Goal: Task Accomplishment & Management: Use online tool/utility

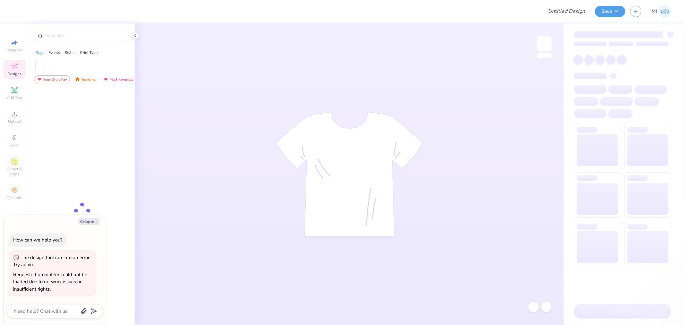
type textarea "x"
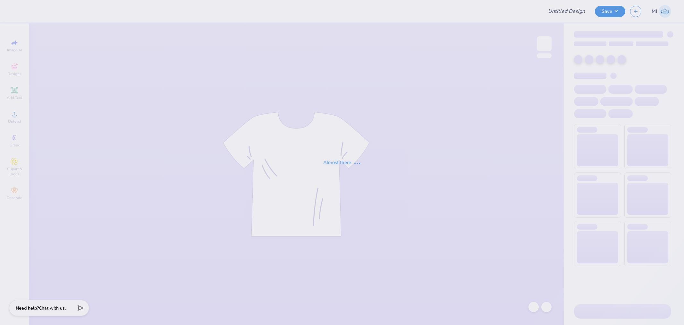
type input "[PERSON_NAME] : [GEOGRAPHIC_DATA]"
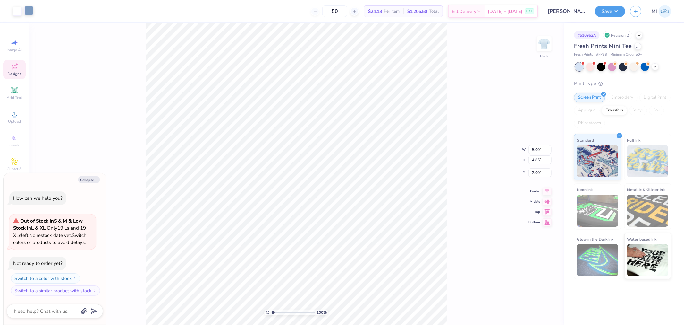
click at [27, 11] on div at bounding box center [28, 10] width 9 height 9
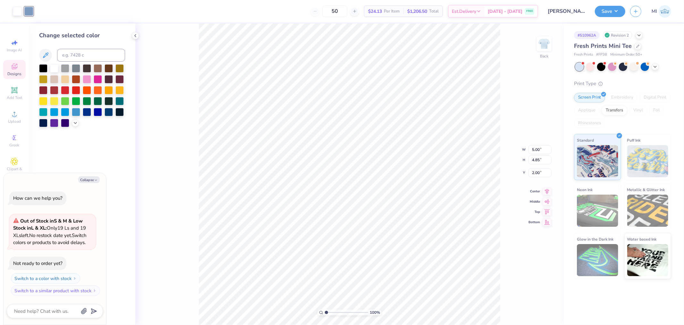
click at [71, 125] on div at bounding box center [82, 95] width 86 height 63
click at [76, 122] on polyline at bounding box center [75, 122] width 3 height 1
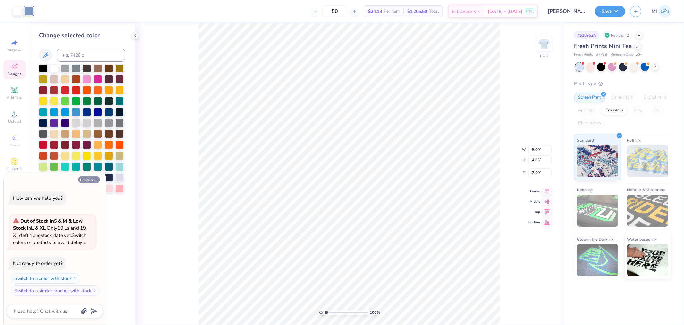
click at [87, 181] on button "Collapse" at bounding box center [88, 179] width 21 height 7
type textarea "x"
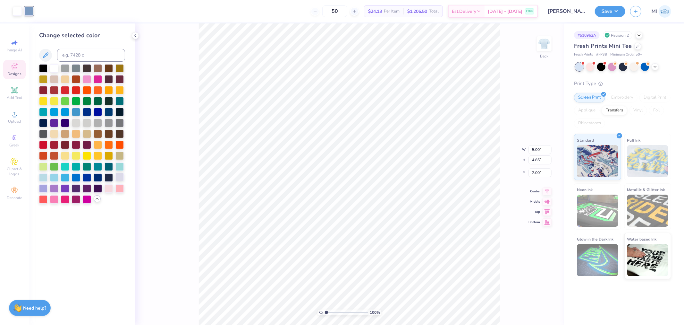
click at [43, 187] on div at bounding box center [43, 188] width 8 height 8
click at [63, 187] on div at bounding box center [65, 188] width 8 height 8
click at [53, 181] on div at bounding box center [54, 177] width 8 height 8
click at [53, 188] on div at bounding box center [54, 187] width 8 height 8
click at [17, 13] on div at bounding box center [17, 10] width 9 height 9
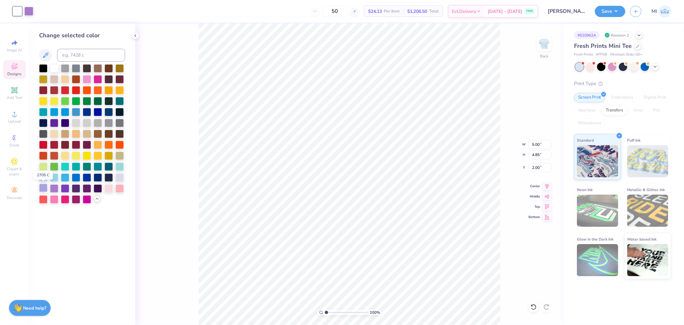
click at [42, 185] on div at bounding box center [43, 187] width 8 height 8
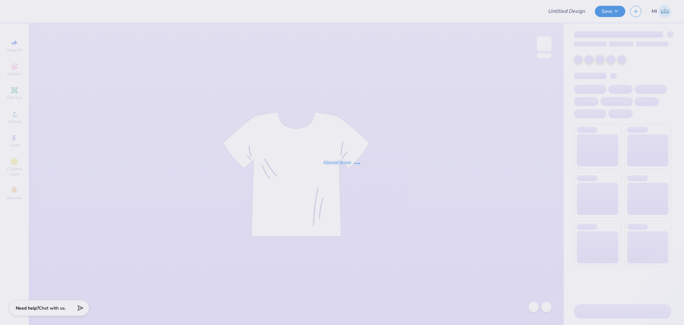
type input "SBTankTop"
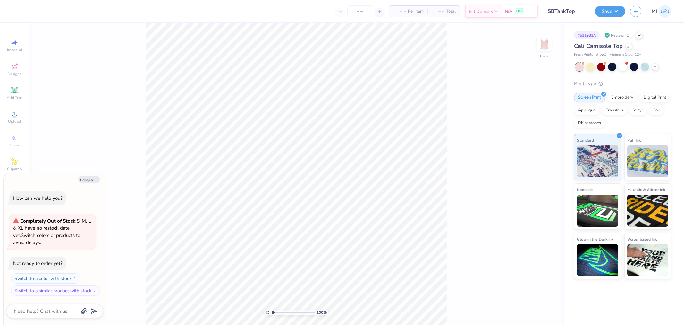
type textarea "x"
